Goal: Complete application form

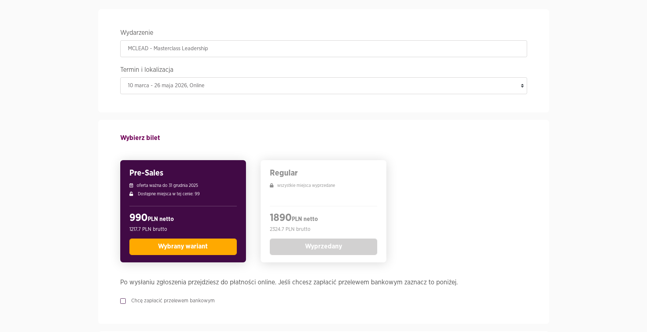
scroll to position [59, 0]
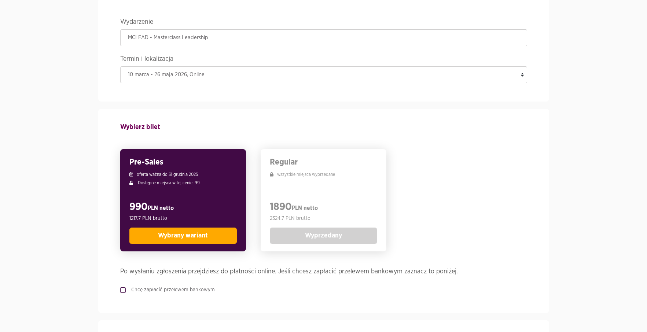
click at [143, 289] on label "Chcę zapłacić przelewem bankowym" at bounding box center [170, 289] width 89 height 7
click at [124, 289] on input "Chcę zapłacić przelewem bankowym" at bounding box center [122, 288] width 4 height 5
checkbox input "true"
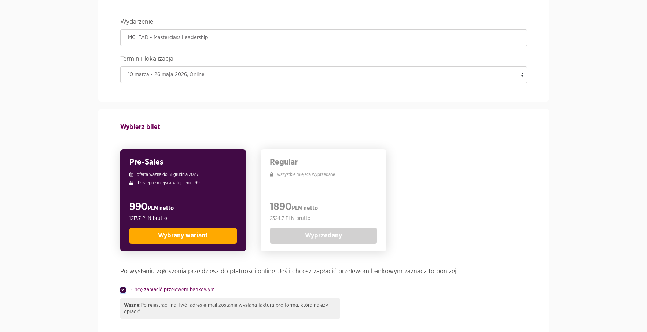
scroll to position [316, 0]
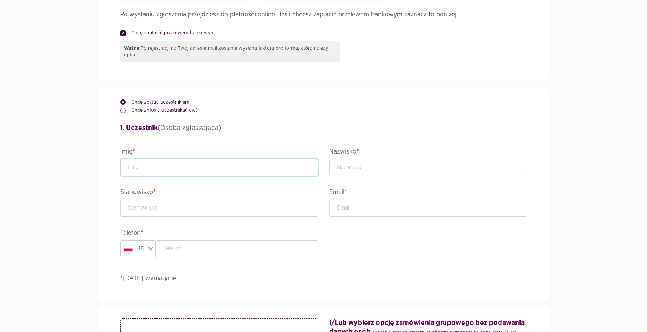
click at [179, 164] on input "text" at bounding box center [219, 167] width 198 height 17
type input "Test"
click at [380, 170] on input "text" at bounding box center [428, 167] width 198 height 17
type input "Test"
type input "test"
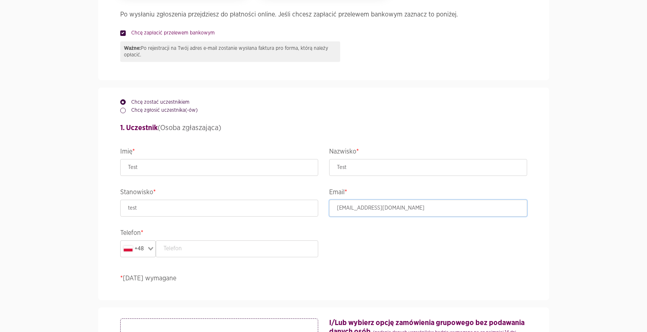
type input "test@test.pl"
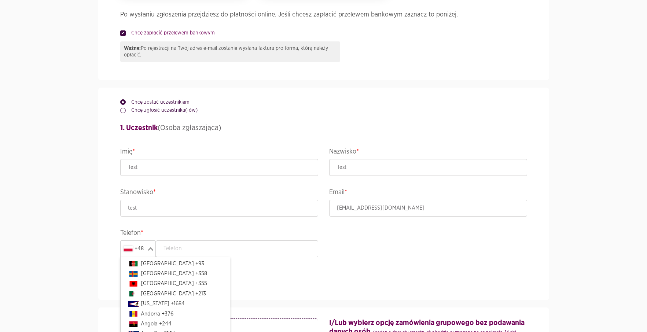
scroll to position [1642, 0]
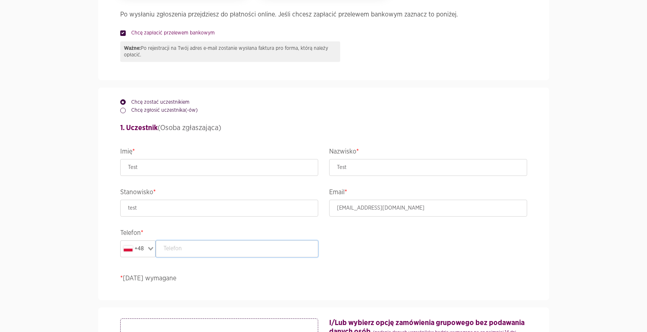
click at [280, 245] on input "text" at bounding box center [237, 248] width 162 height 17
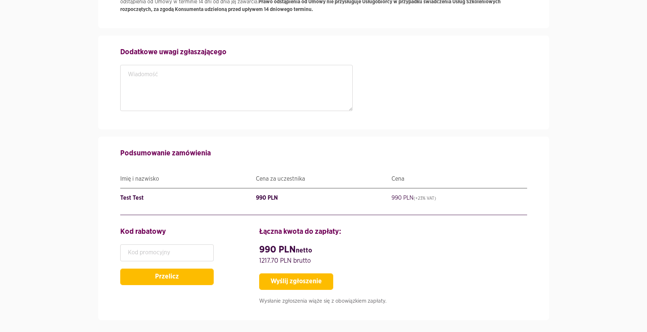
scroll to position [899, 0]
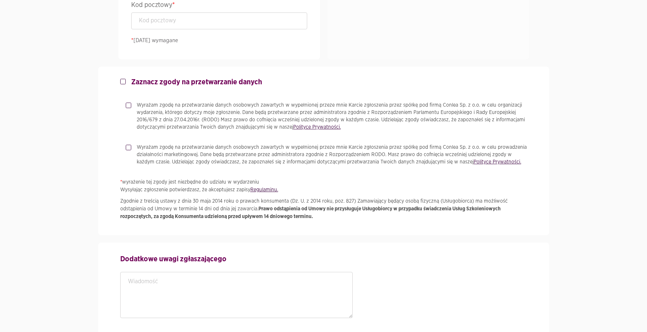
type input "888696998"
click at [164, 83] on strong "Zaznacz zgody na przetwarzanie danych" at bounding box center [196, 81] width 131 height 7
click at [124, 82] on input "Zaznacz zgody na przetwarzanie danych" at bounding box center [122, 80] width 4 height 5
checkbox input "true"
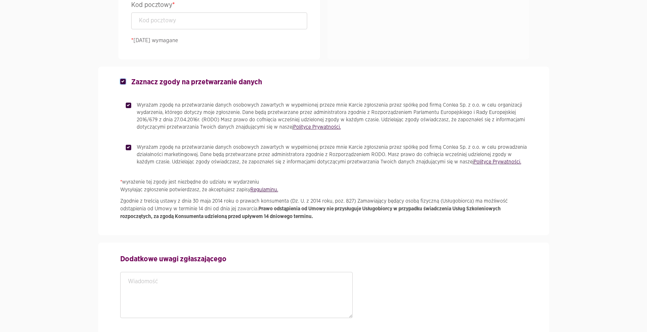
checkbox input "true"
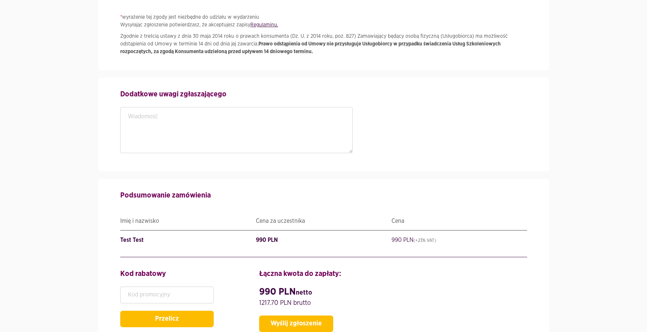
scroll to position [1153, 0]
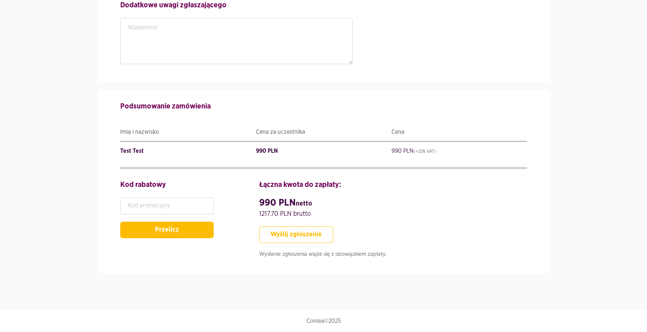
click at [292, 231] on button "Wyślij zgłoszenie" at bounding box center [296, 234] width 74 height 16
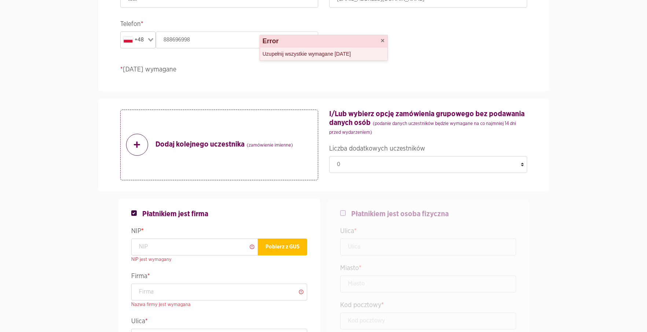
scroll to position [523, 0]
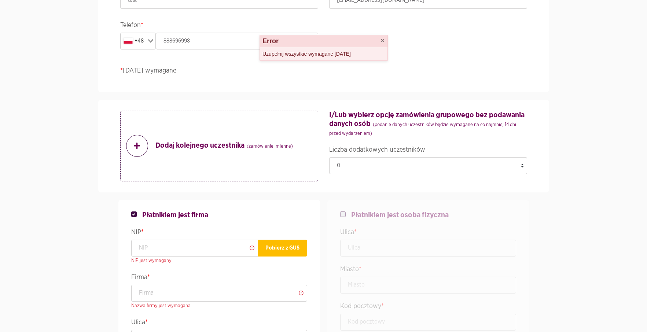
click at [376, 216] on span "Płatnikiem jest osoba fizyczna" at bounding box center [399, 215] width 97 height 9
checkbox input "false"
checkbox input "true"
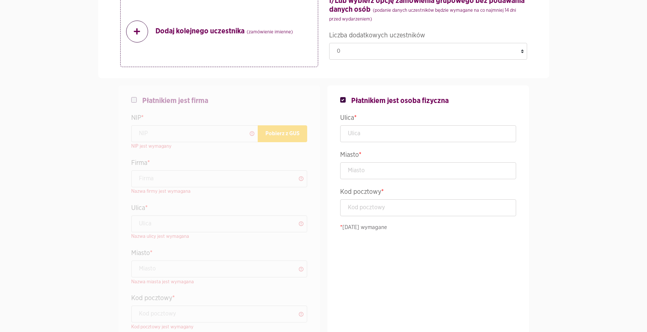
scroll to position [615, 0]
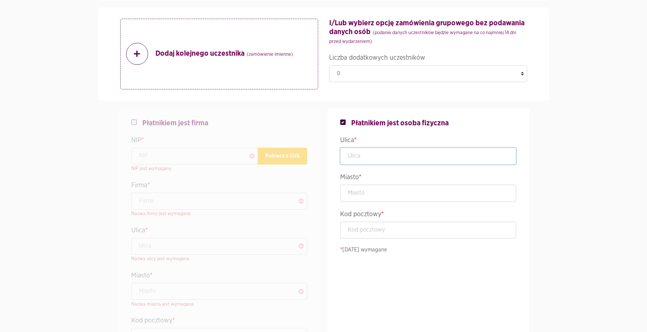
click at [405, 157] on input "text" at bounding box center [428, 156] width 176 height 17
type input "fffffff"
click at [399, 191] on input "text" at bounding box center [428, 193] width 176 height 17
click at [399, 191] on input "f" at bounding box center [428, 193] width 176 height 17
type input "ffffffff"
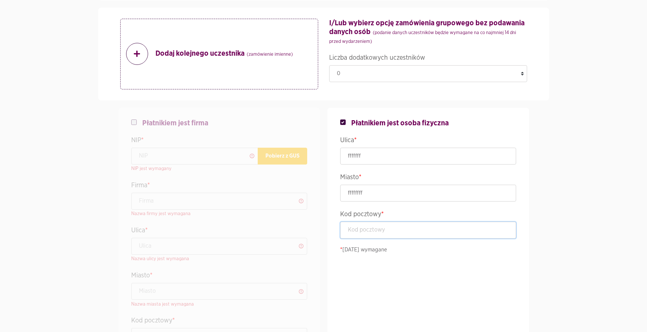
click at [416, 233] on input "text" at bounding box center [428, 230] width 176 height 17
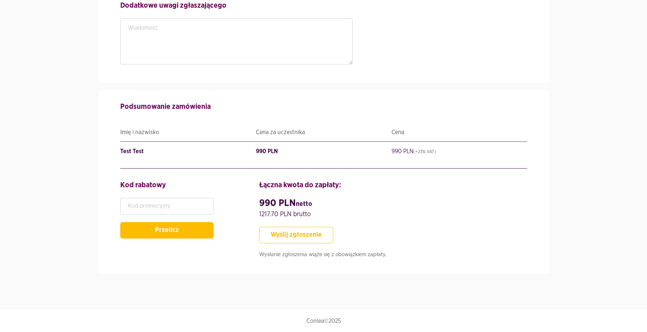
type input "00-001"
click at [287, 234] on button "Wyślij zgłoszenie" at bounding box center [296, 235] width 74 height 16
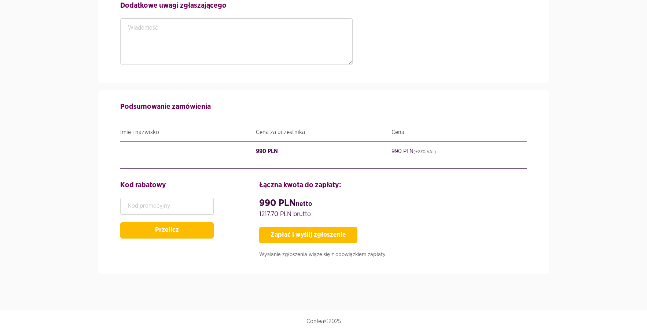
scroll to position [1128, 0]
